Goal: Find specific page/section: Find specific page/section

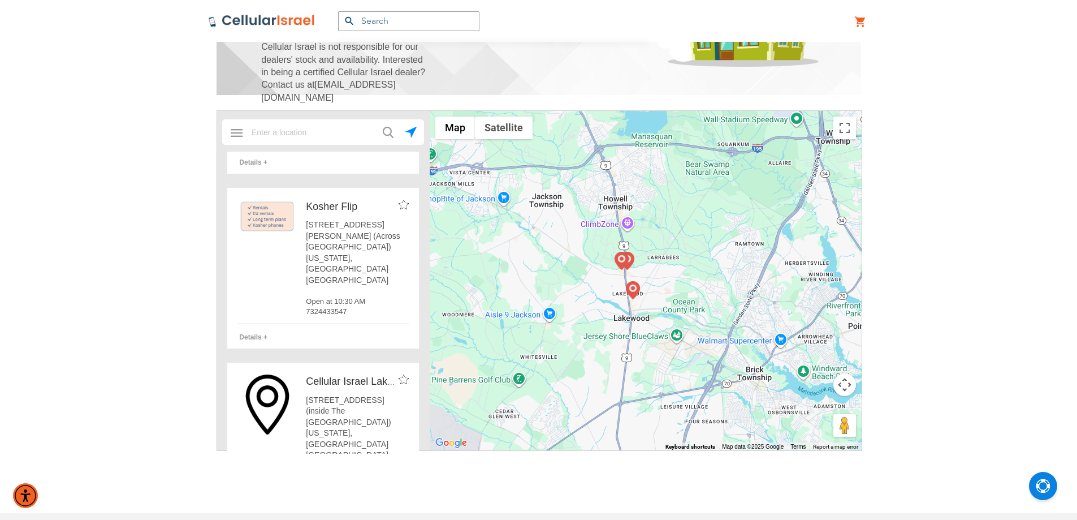
scroll to position [188, 0]
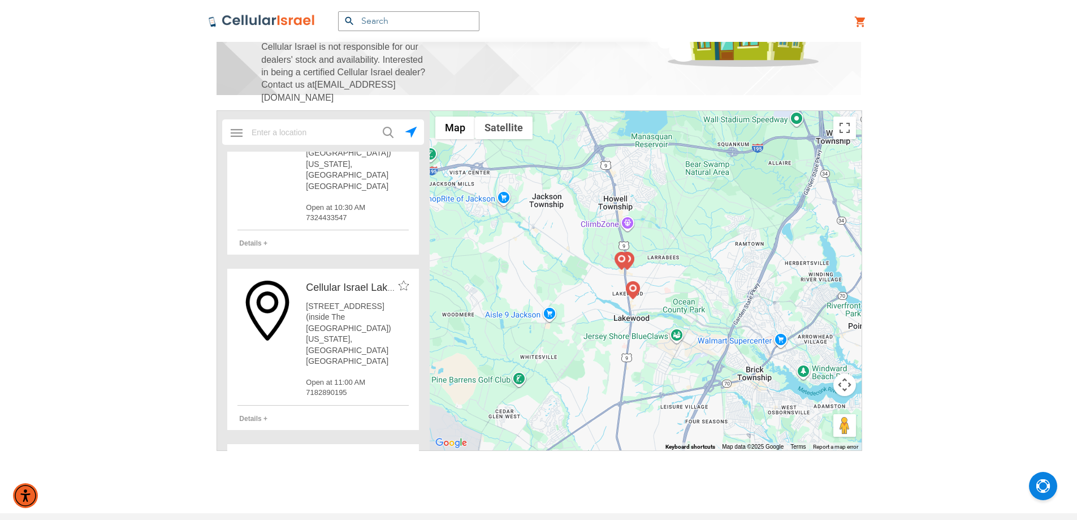
click at [256, 414] on span "Details +" at bounding box center [253, 418] width 28 height 8
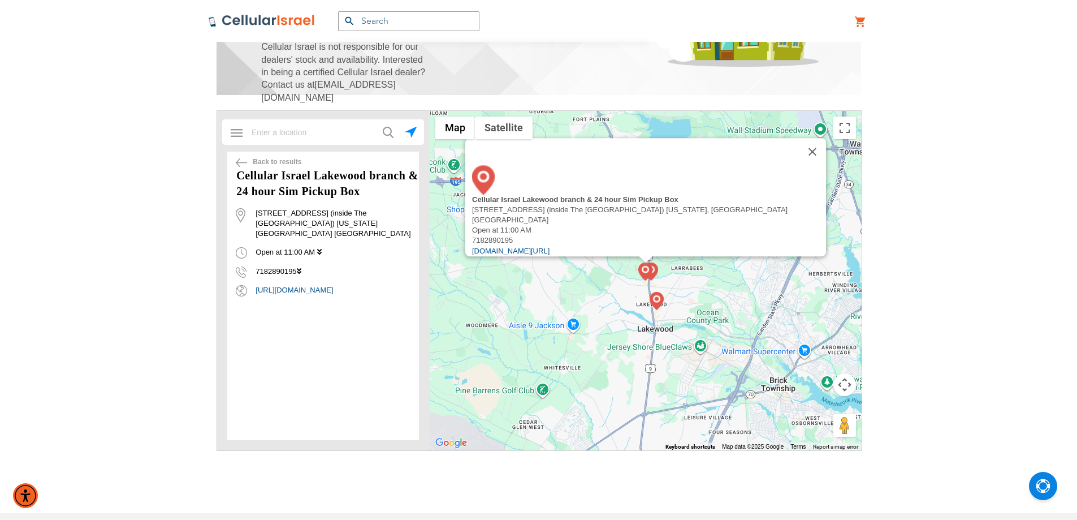
click at [321, 248] on icon at bounding box center [319, 251] width 5 height 7
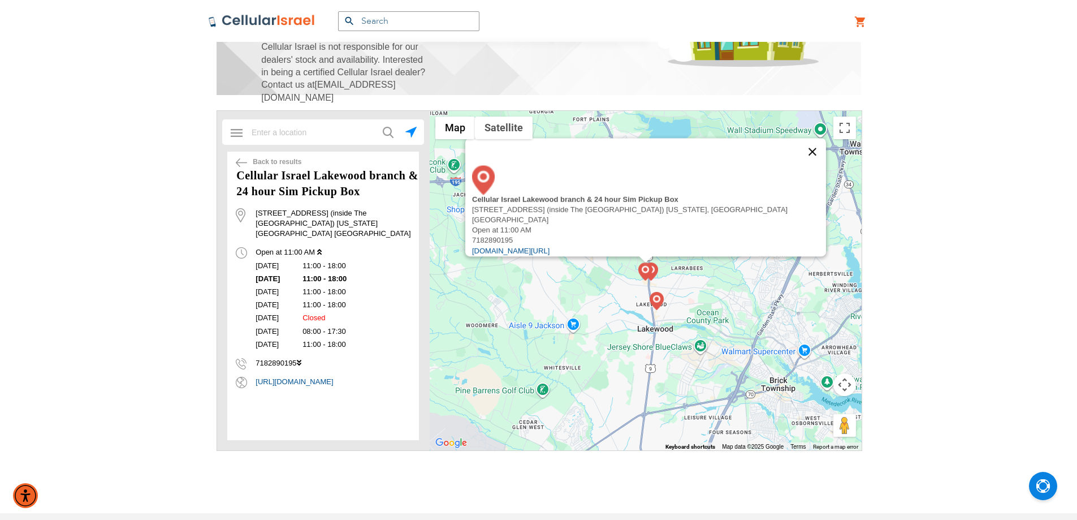
click at [806, 165] on button "Close" at bounding box center [812, 151] width 27 height 27
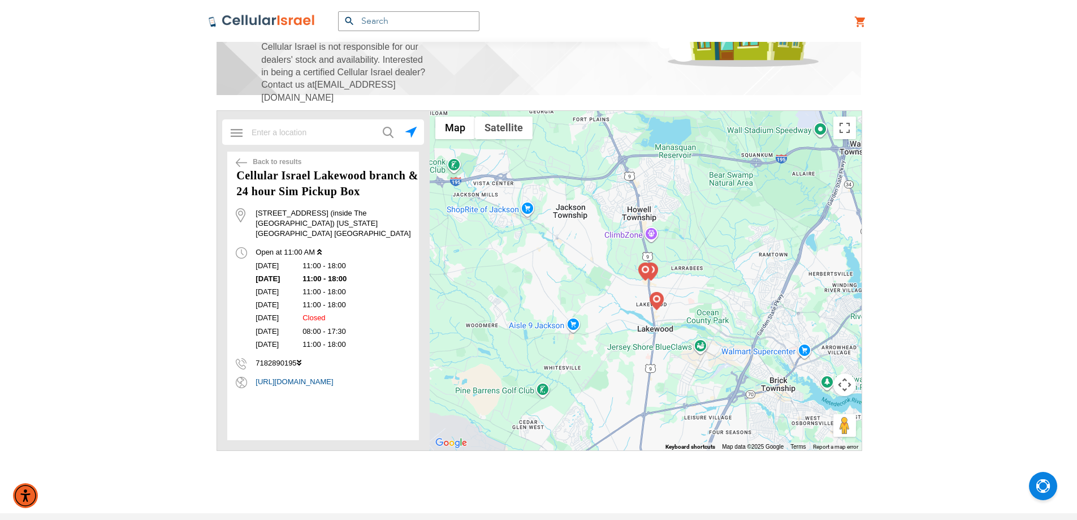
click at [241, 162] on img at bounding box center [241, 162] width 11 height 8
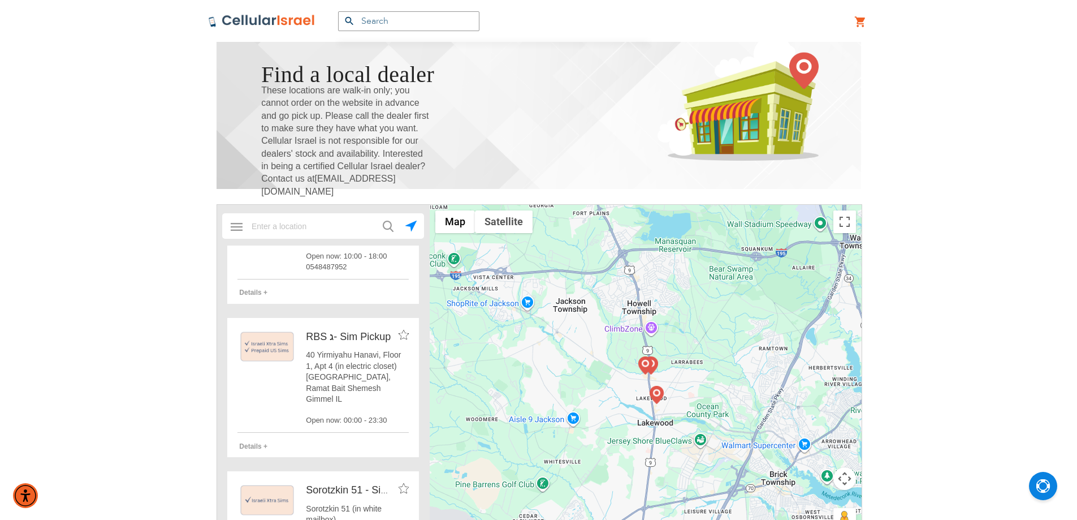
scroll to position [3675, 0]
